Goal: Transaction & Acquisition: Purchase product/service

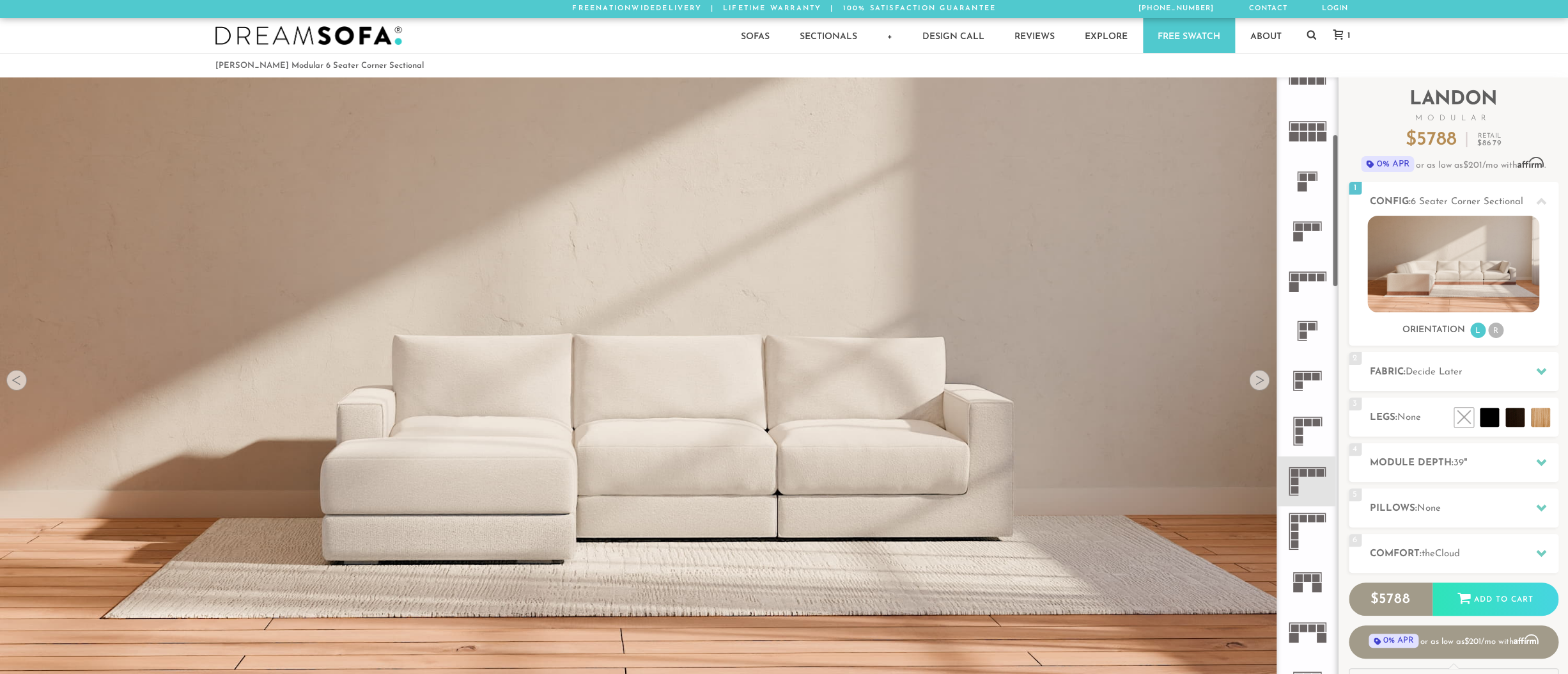
scroll to position [224, 0]
click at [1314, 472] on rect at bounding box center [1312, 471] width 8 height 8
click at [1313, 471] on rect at bounding box center [1312, 471] width 8 height 8
click at [1262, 386] on div at bounding box center [1260, 380] width 21 height 21
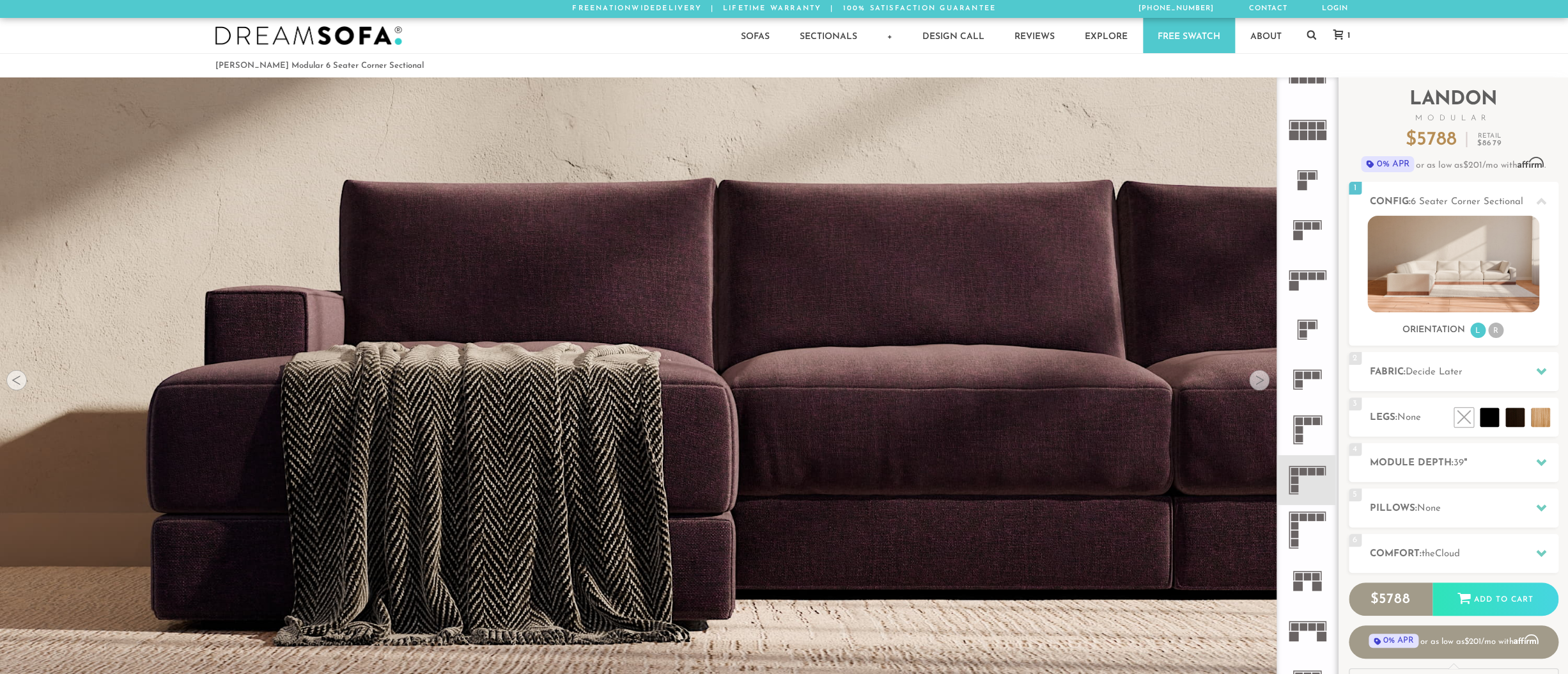
click at [1301, 520] on rect at bounding box center [1304, 517] width 8 height 8
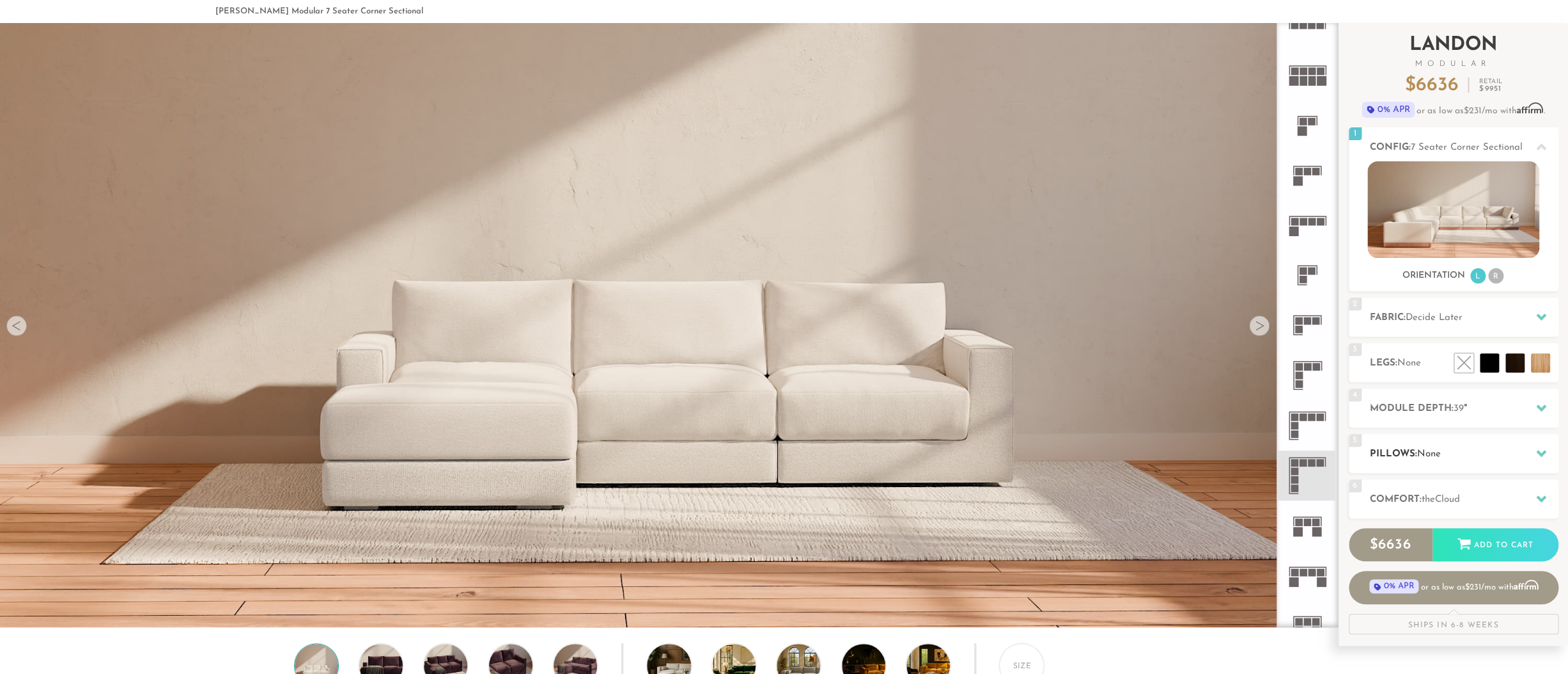
scroll to position [112, 0]
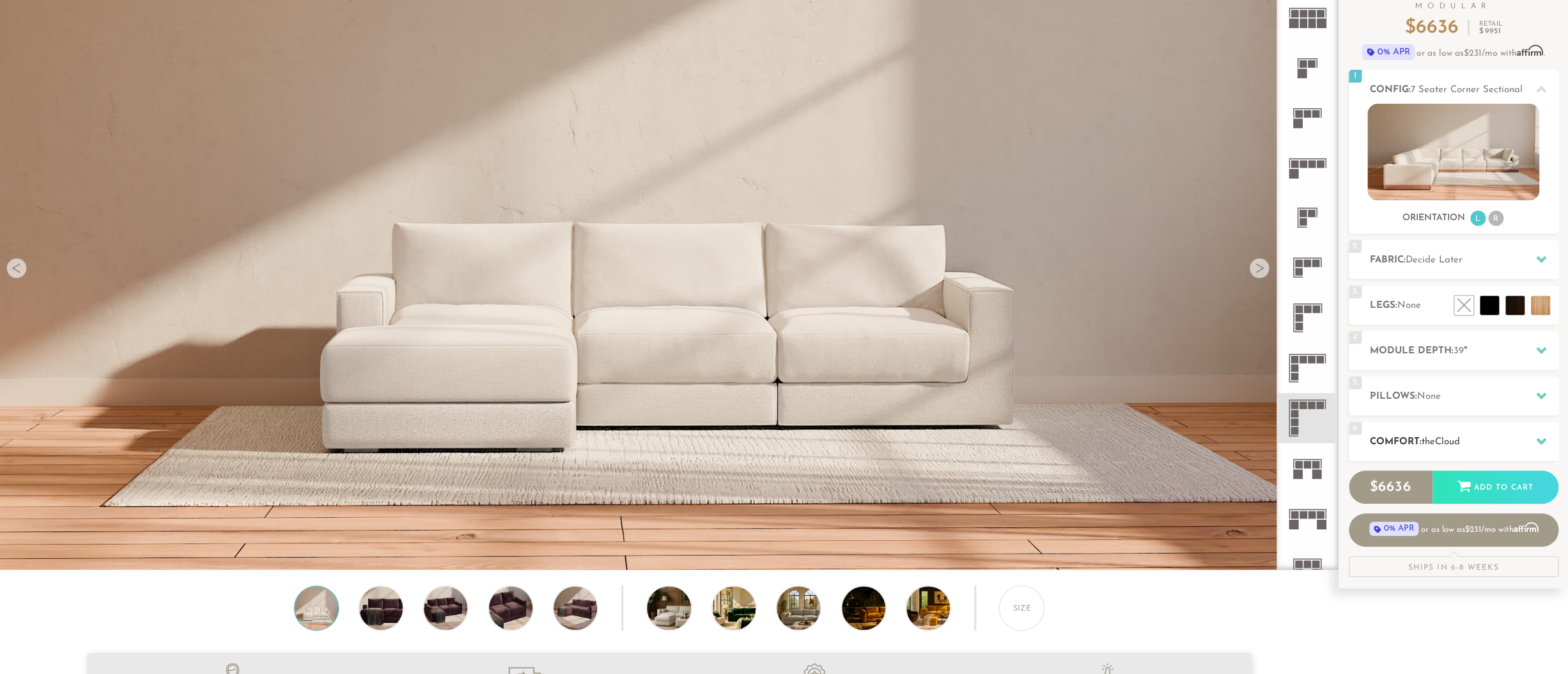
click at [1489, 447] on h2 "Comfort: the Cloud" at bounding box center [1465, 442] width 189 height 14
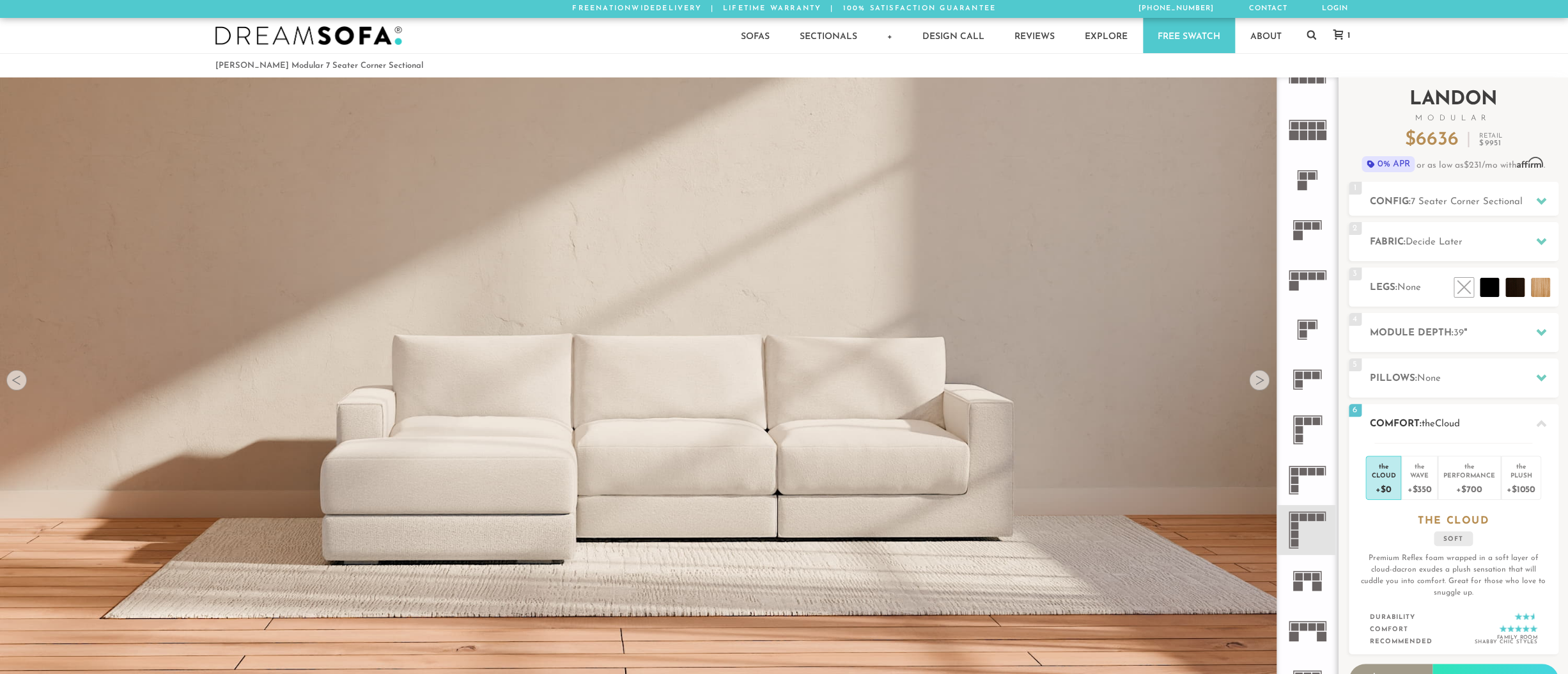
scroll to position [0, 0]
click at [1542, 331] on icon at bounding box center [1541, 332] width 10 height 7
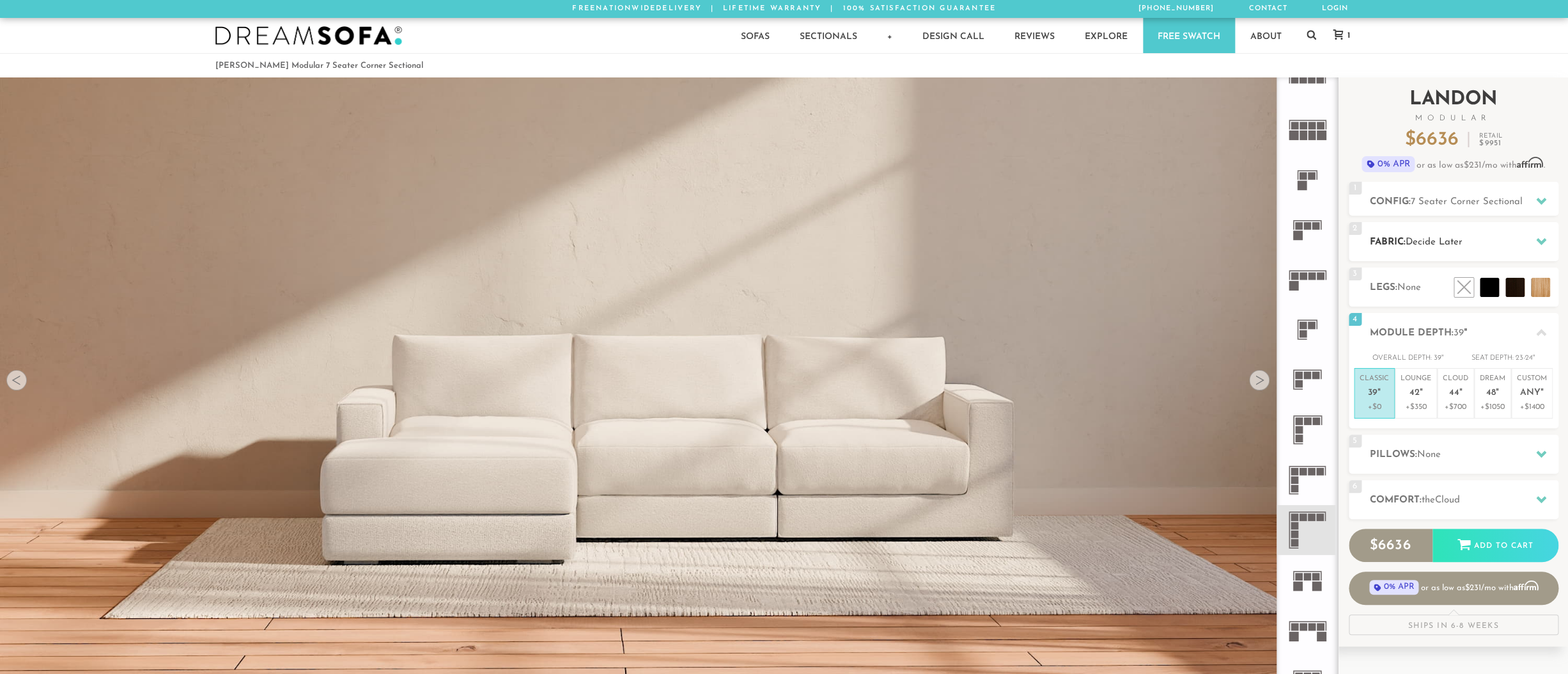
click at [1442, 244] on span "Decide Later" at bounding box center [1434, 242] width 57 height 10
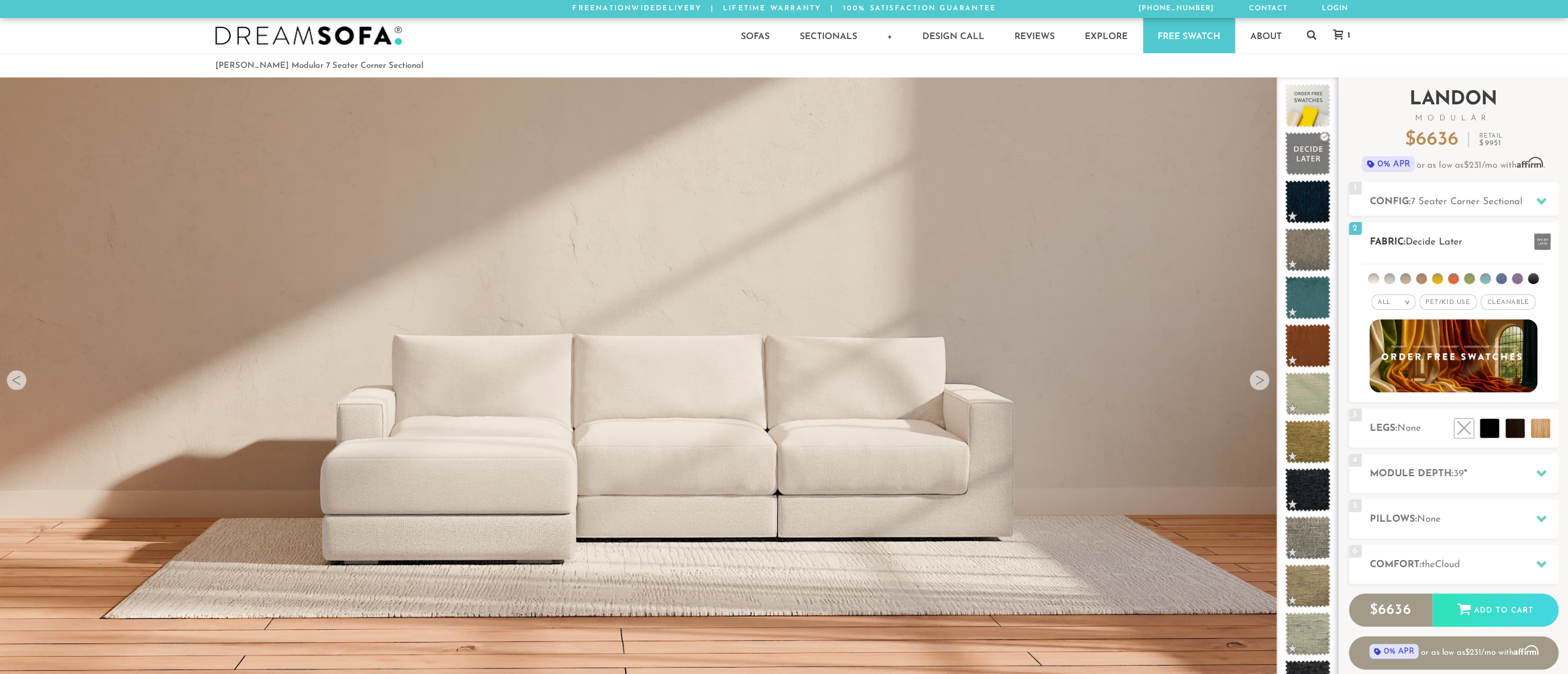
click at [1470, 279] on li at bounding box center [1470, 279] width 11 height 11
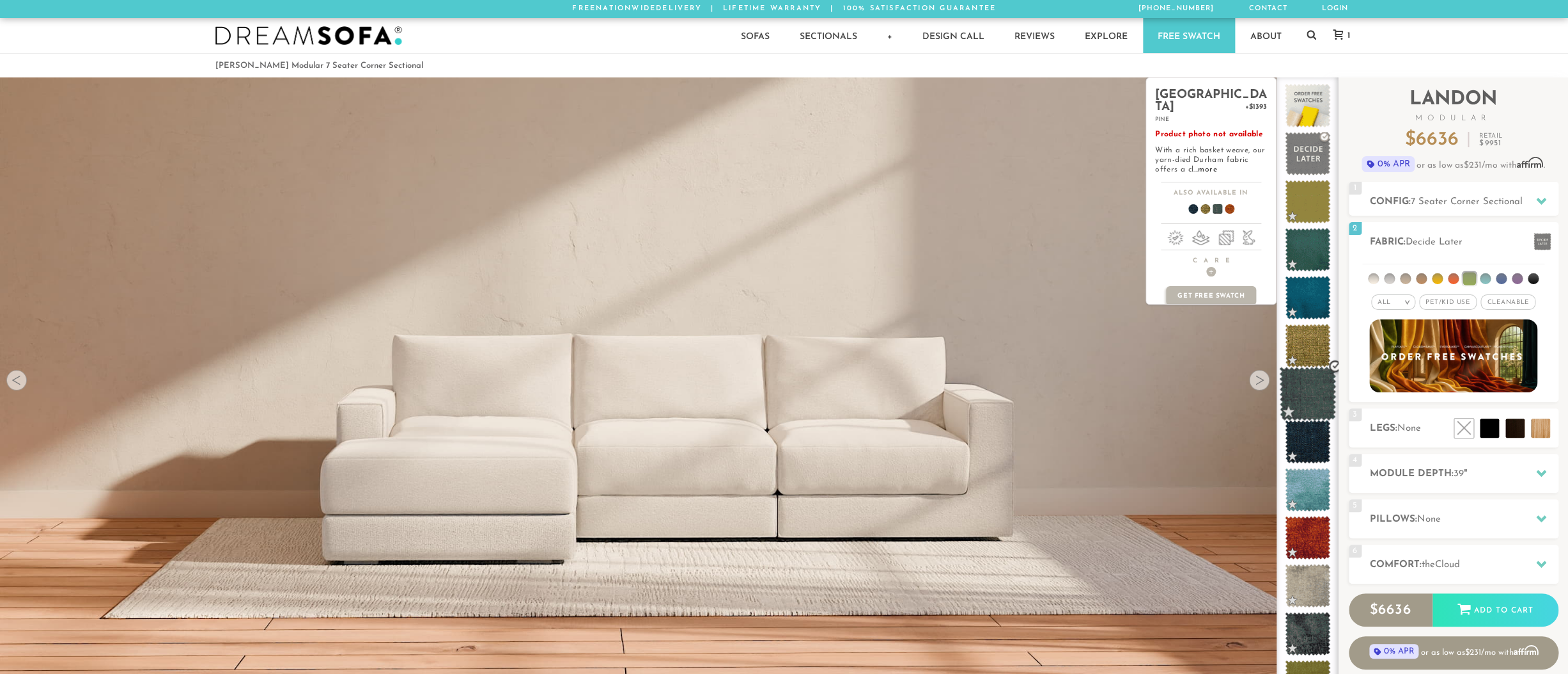
click at [1314, 392] on span at bounding box center [1307, 394] width 57 height 54
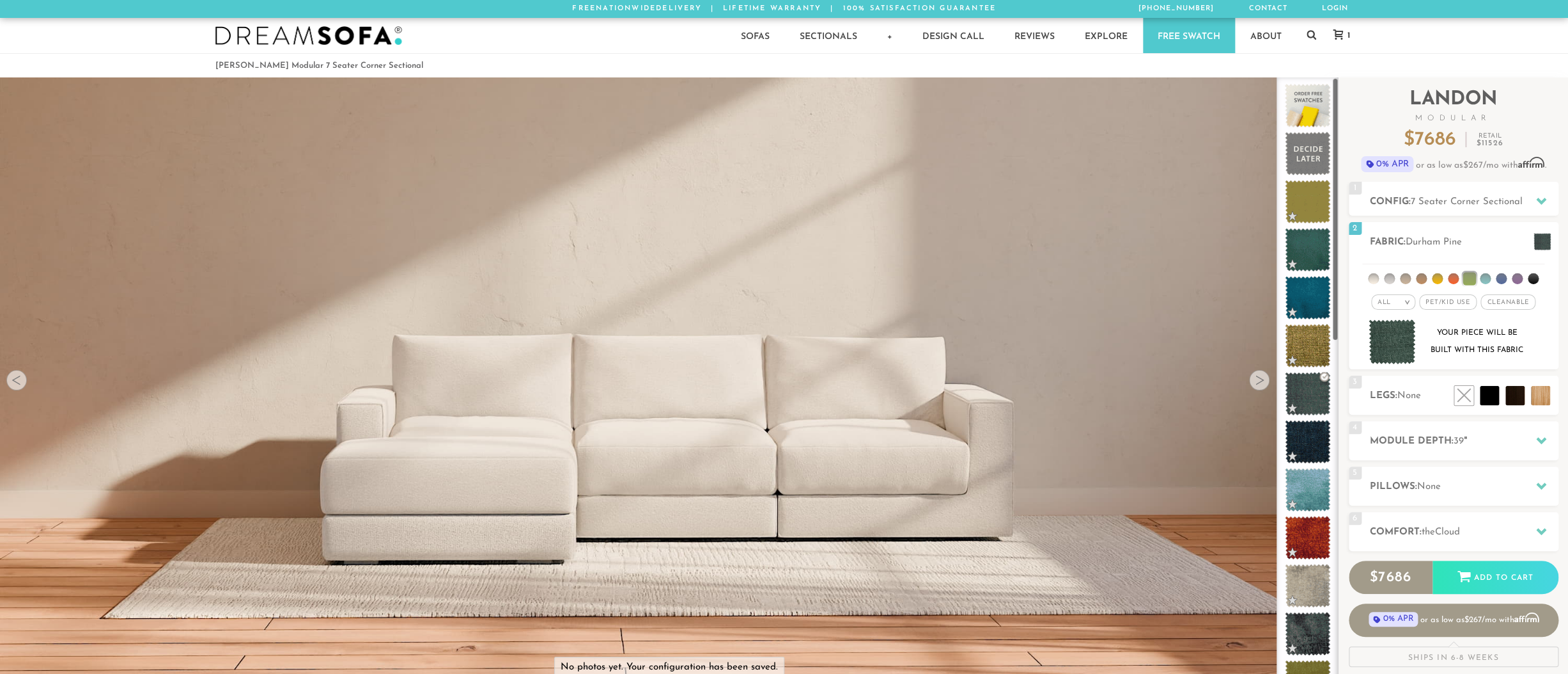
click at [1259, 384] on div at bounding box center [1260, 380] width 21 height 21
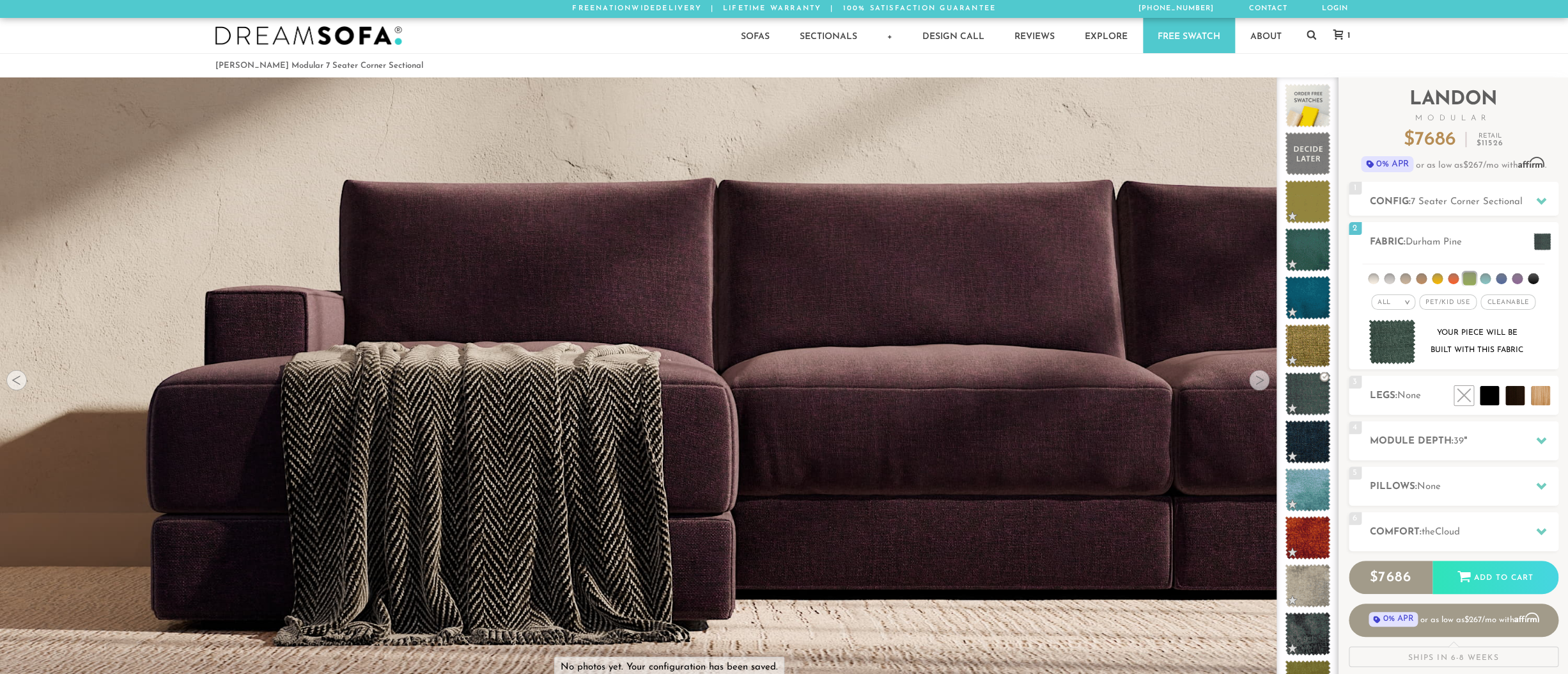
click at [1259, 384] on div at bounding box center [1260, 380] width 21 height 21
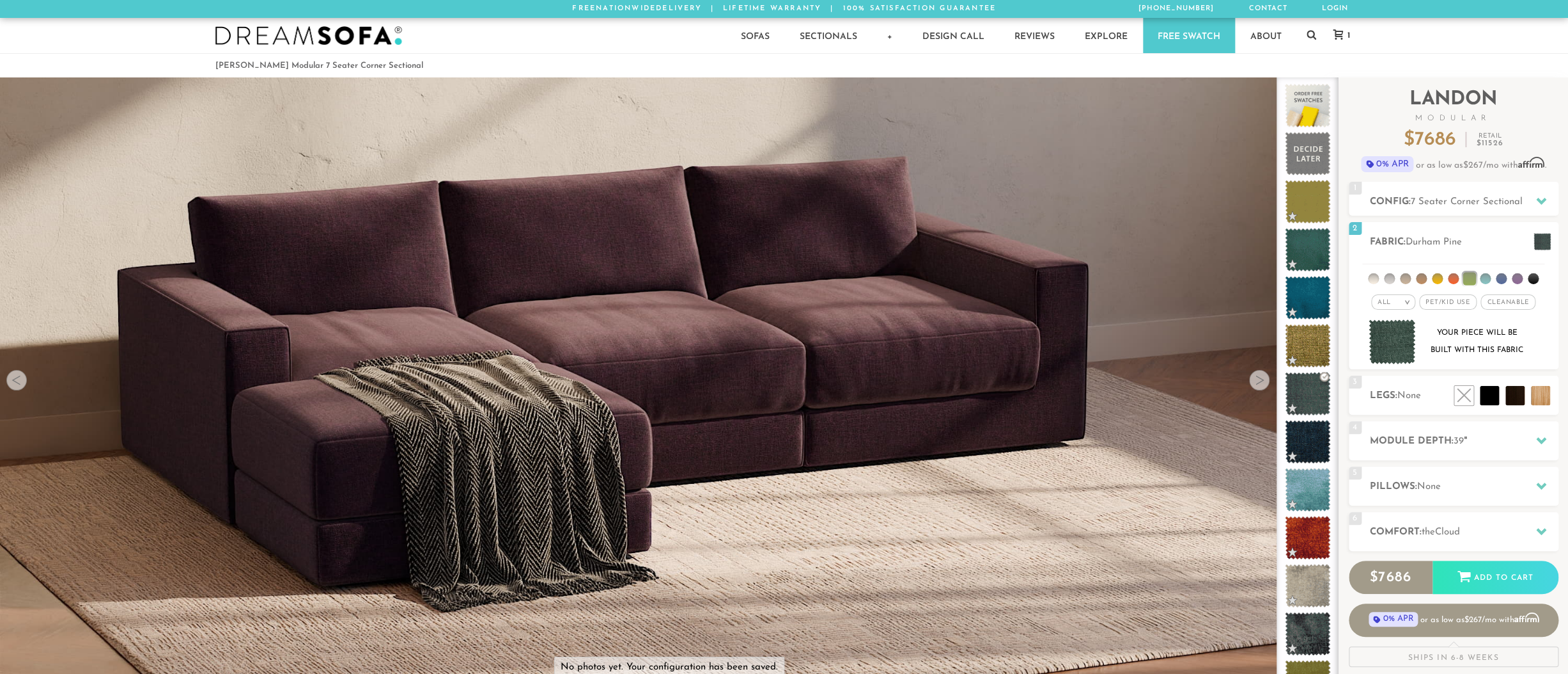
click at [1259, 384] on div at bounding box center [1260, 380] width 21 height 21
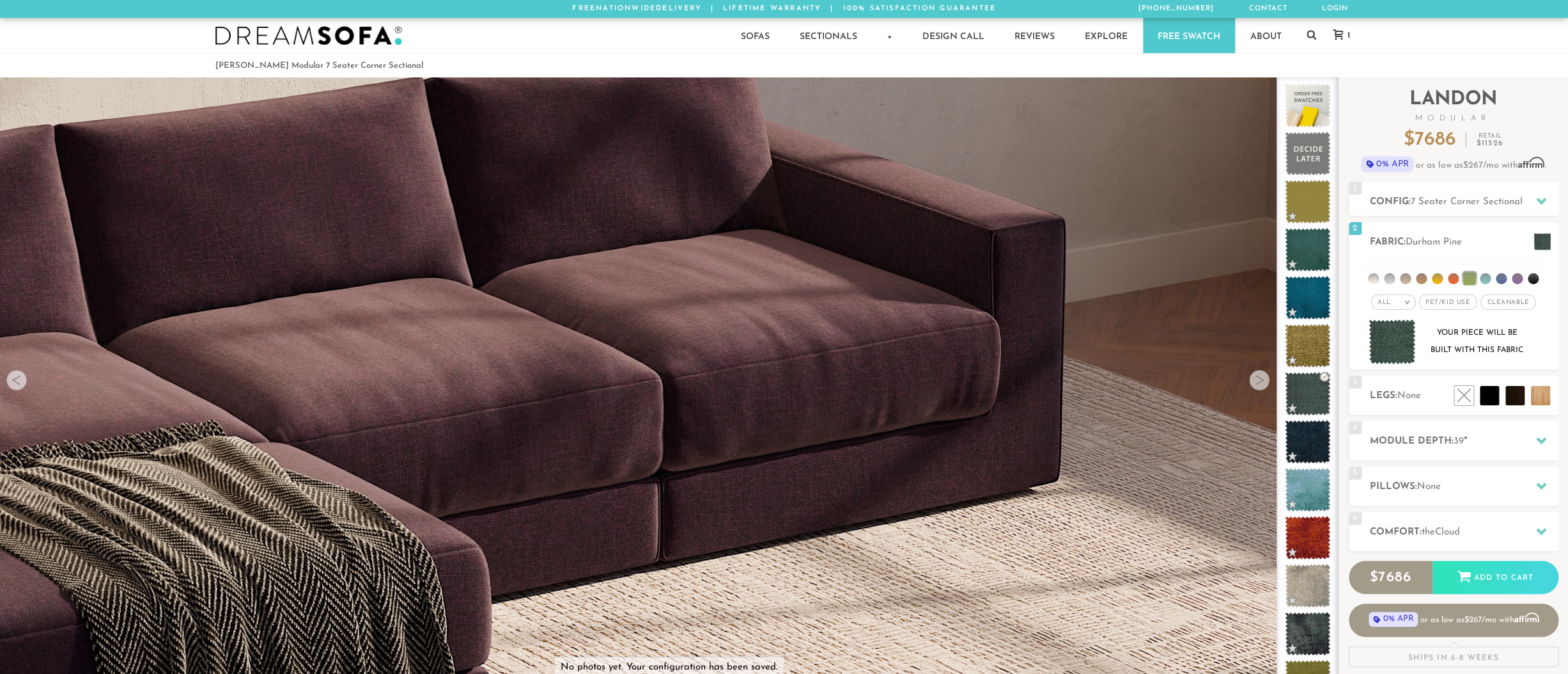
click at [1259, 384] on div at bounding box center [1260, 380] width 21 height 21
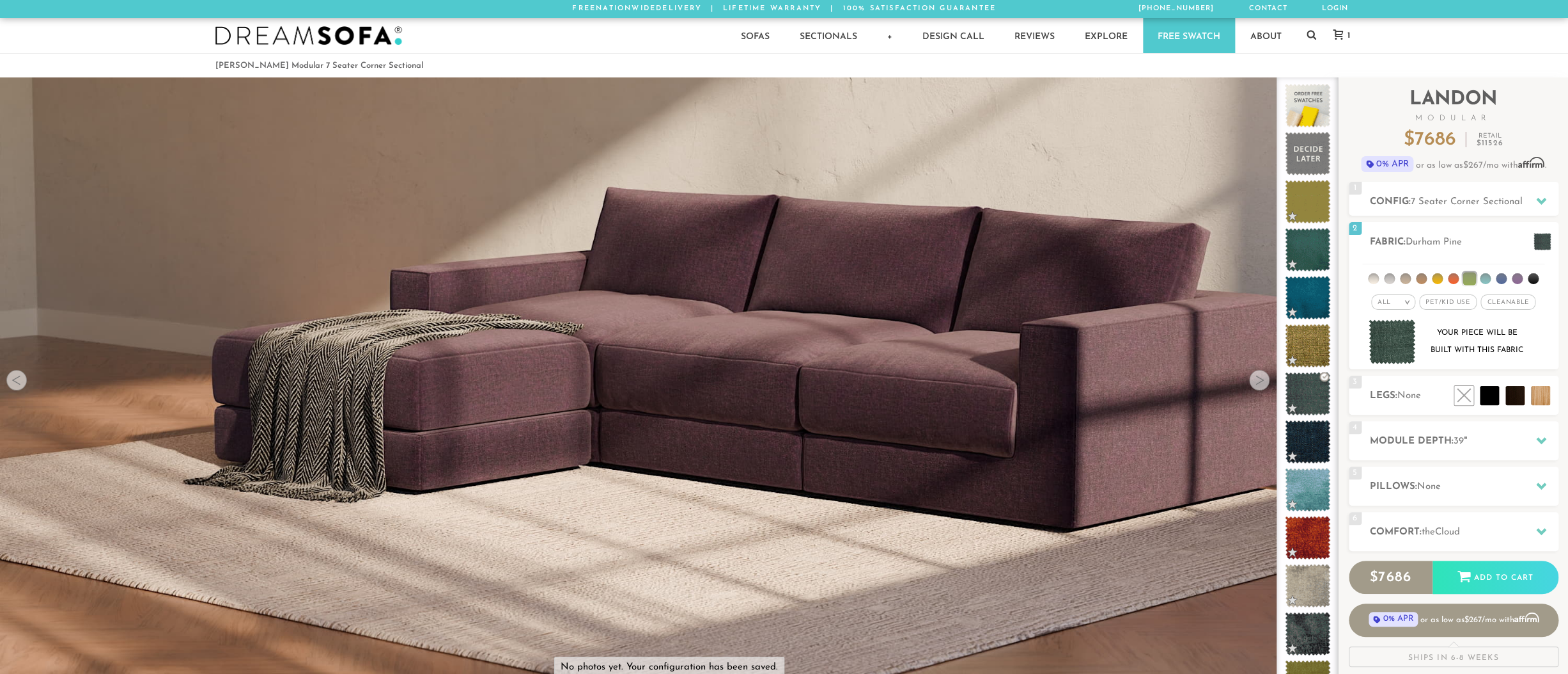
click at [1259, 384] on div at bounding box center [1260, 380] width 21 height 21
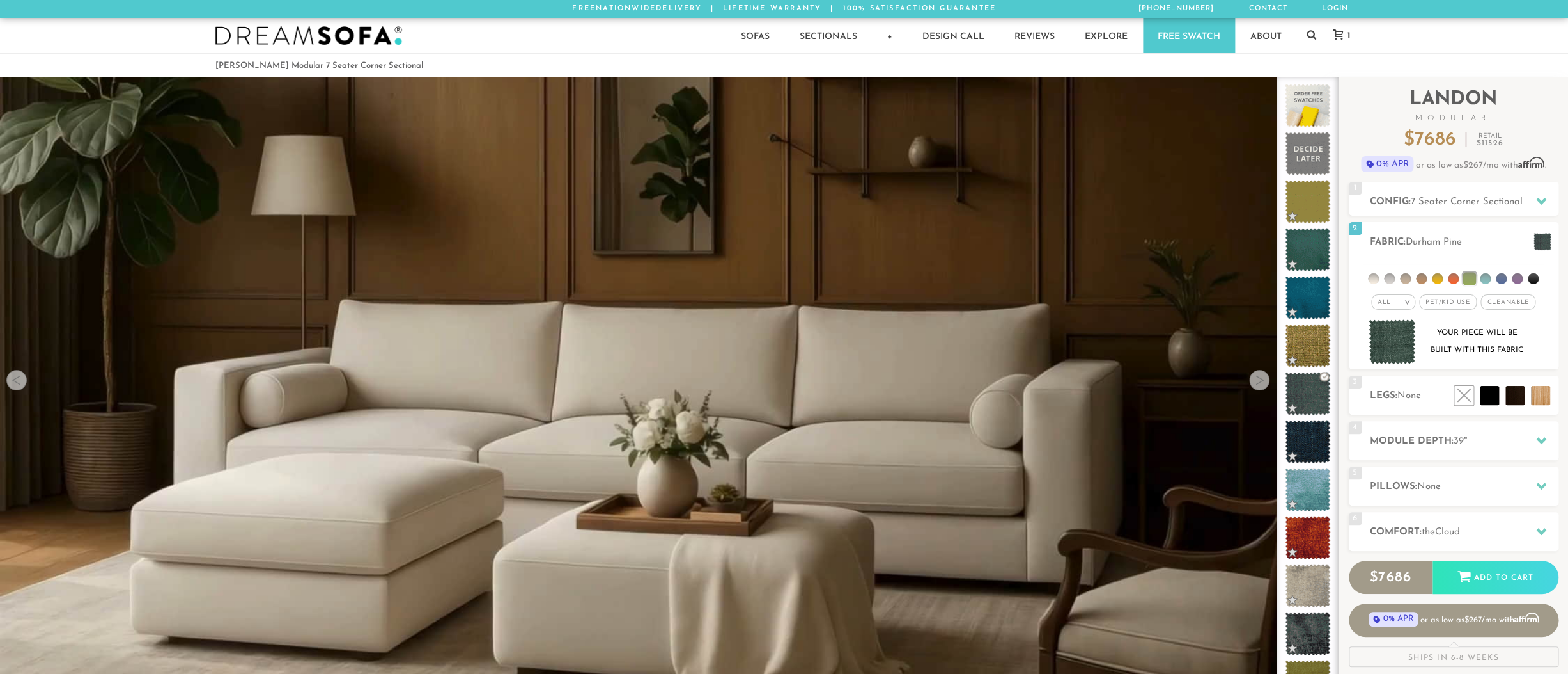
click at [1259, 385] on div at bounding box center [1260, 380] width 21 height 21
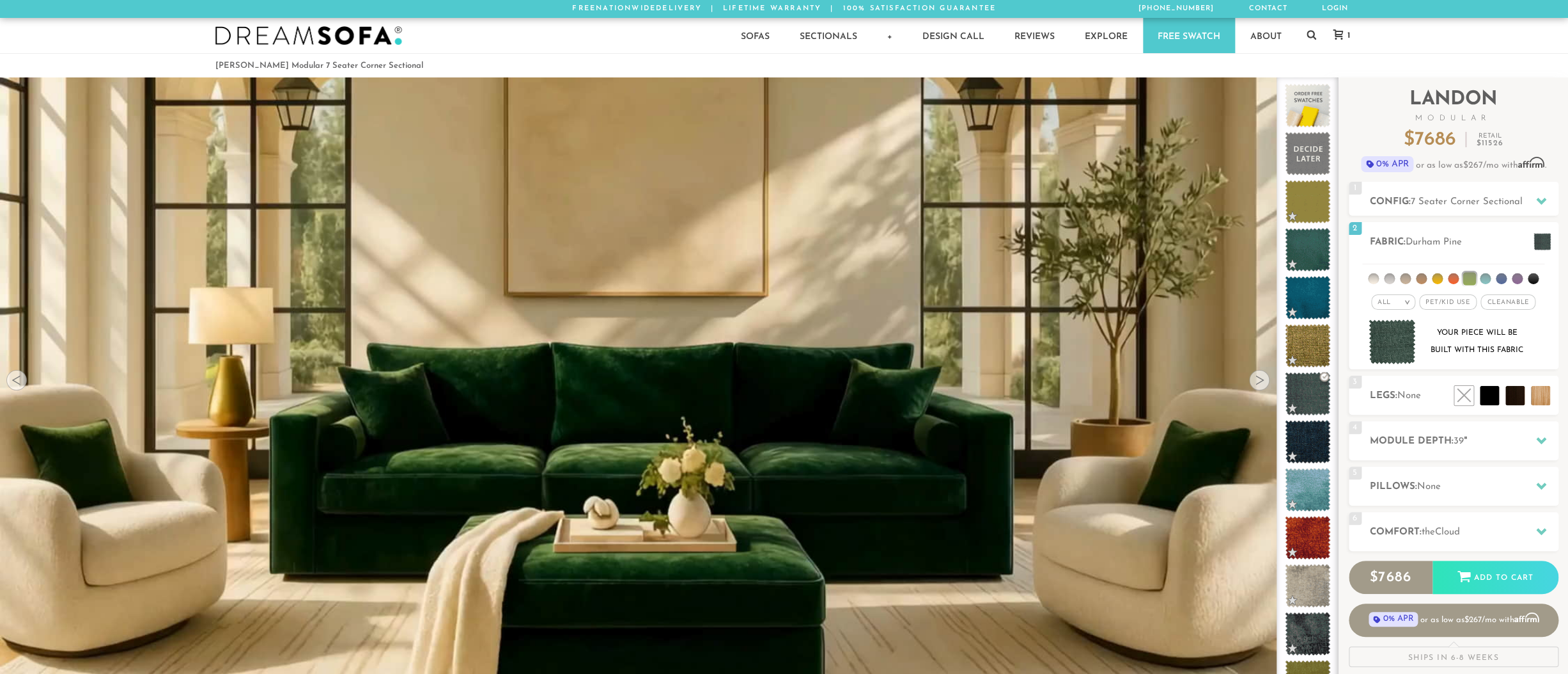
click at [1259, 386] on div at bounding box center [1260, 380] width 21 height 21
